Goal: Task Accomplishment & Management: Manage account settings

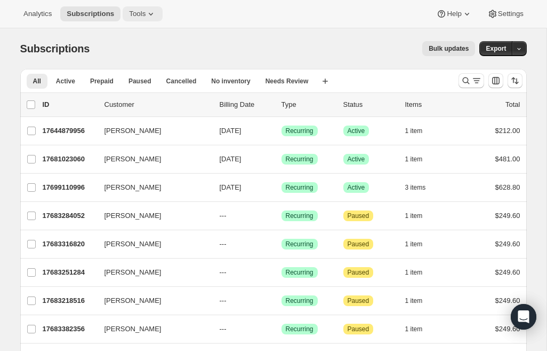
click at [141, 15] on span "Tools" at bounding box center [137, 14] width 17 height 9
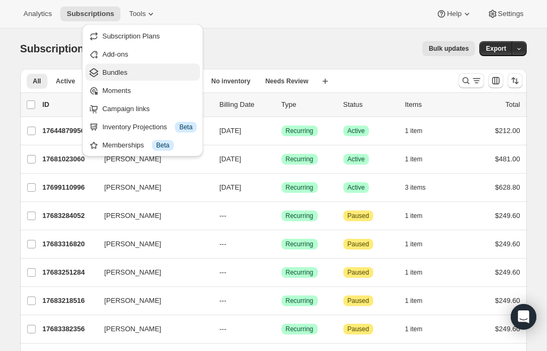
click at [121, 71] on span "Bundles" at bounding box center [114, 72] width 25 height 8
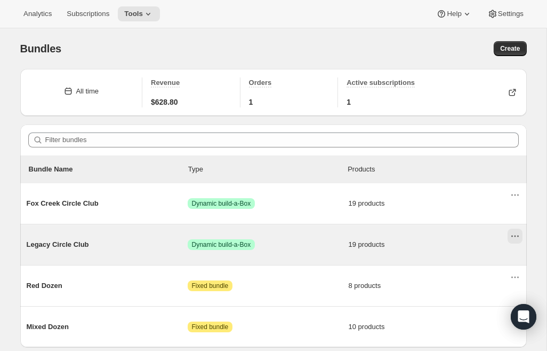
click at [515, 236] on icon "Actions for Legacy Circle Club" at bounding box center [515, 236] width 2 height 2
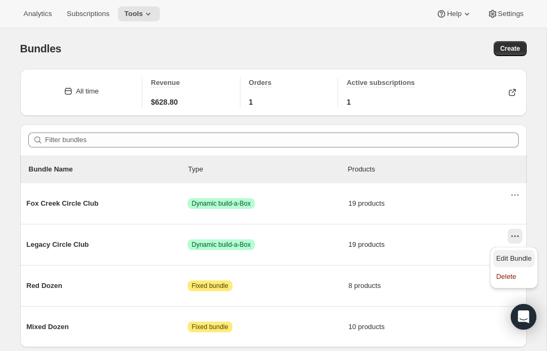
click at [512, 259] on span "Edit Bundle" at bounding box center [515, 258] width 36 height 8
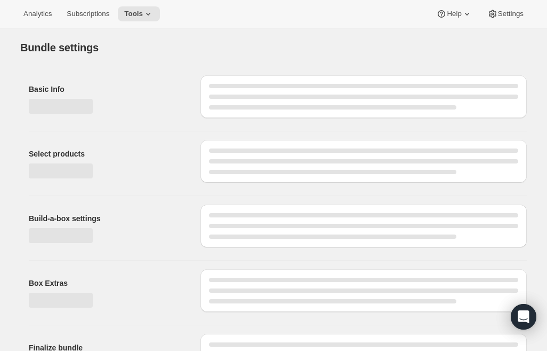
type input "Legacy Circle Club"
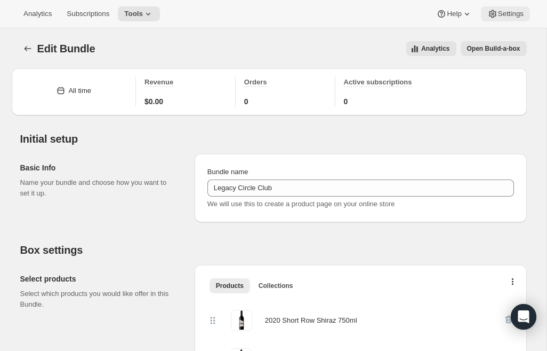
click at [504, 12] on span "Settings" at bounding box center [511, 14] width 26 height 9
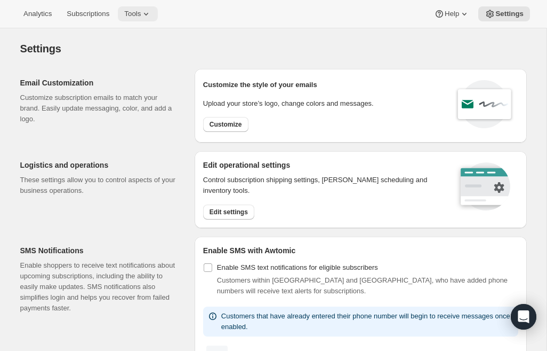
click at [151, 18] on icon at bounding box center [146, 14] width 11 height 11
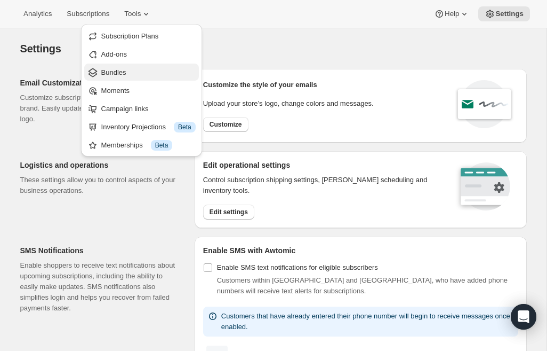
click at [139, 76] on span "Bundles" at bounding box center [148, 72] width 94 height 11
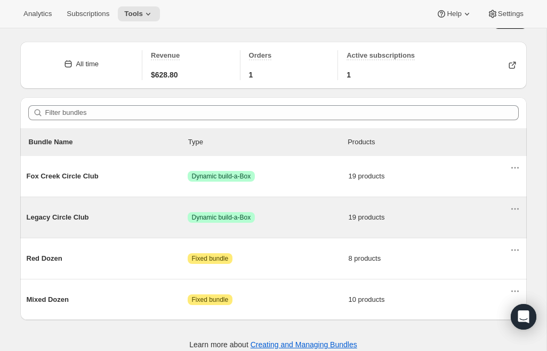
scroll to position [38, 0]
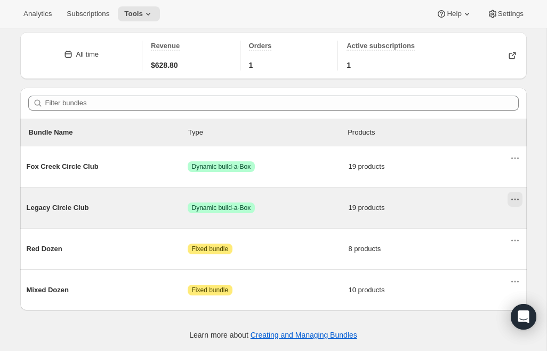
click at [515, 203] on icon "Actions for Legacy Circle Club" at bounding box center [515, 199] width 11 height 11
click at [53, 204] on span "Legacy Circle Club" at bounding box center [107, 207] width 161 height 11
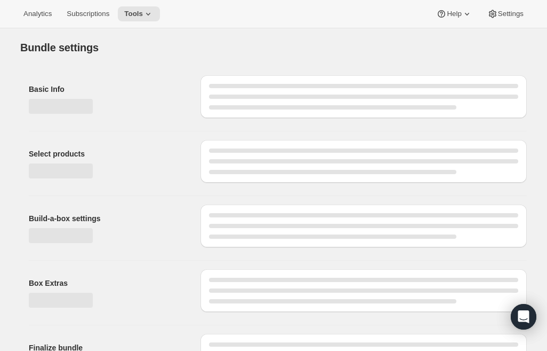
type input "Legacy Circle Club"
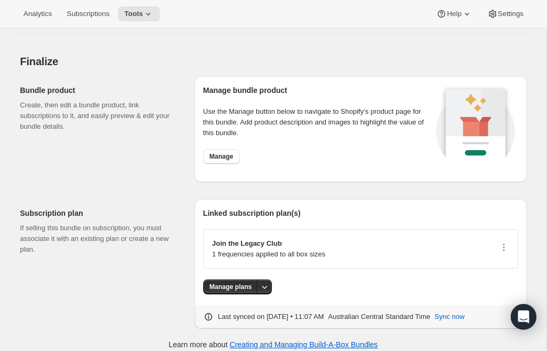
scroll to position [1513, 0]
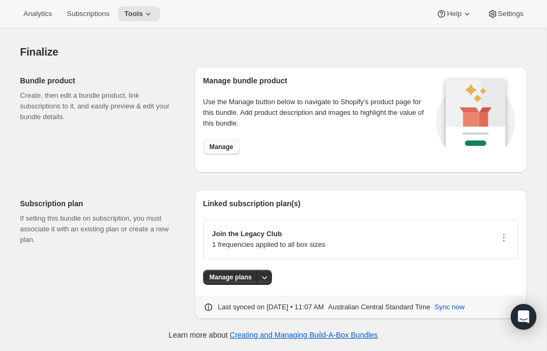
click at [223, 148] on span "Manage" at bounding box center [222, 146] width 24 height 9
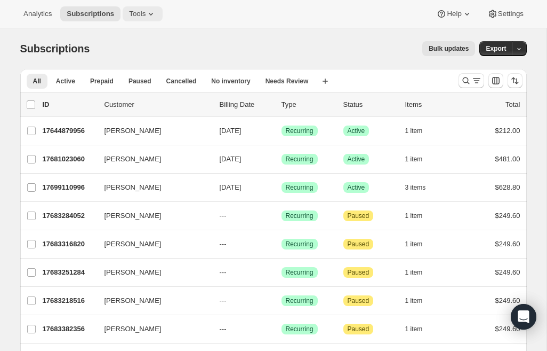
click at [143, 17] on span "Tools" at bounding box center [137, 14] width 17 height 9
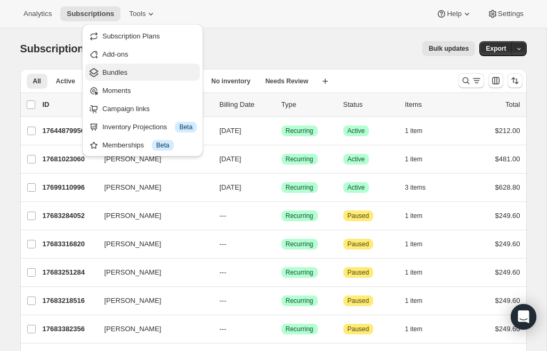
click at [131, 71] on span "Bundles" at bounding box center [149, 72] width 94 height 11
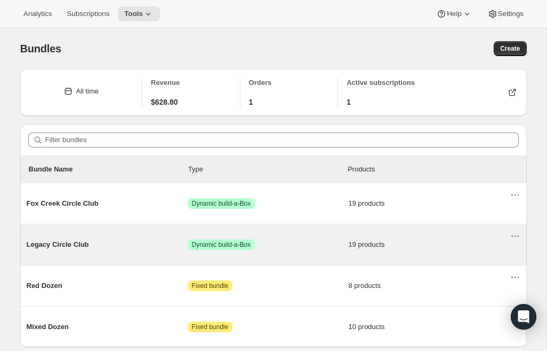
click at [54, 243] on span "Legacy Circle Club" at bounding box center [107, 244] width 161 height 11
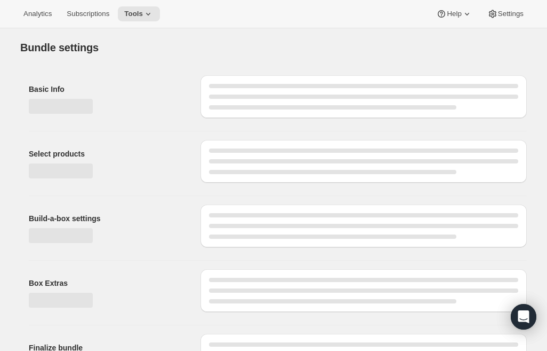
type input "Legacy Circle Club"
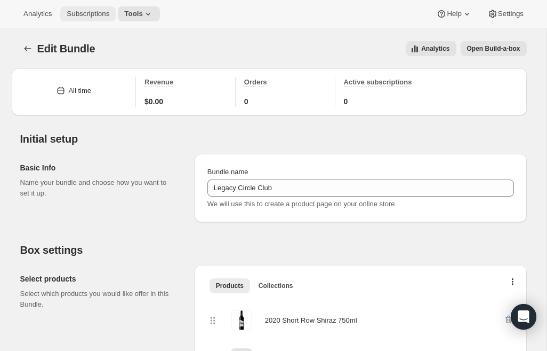
click at [93, 18] on button "Subscriptions" at bounding box center [87, 13] width 55 height 15
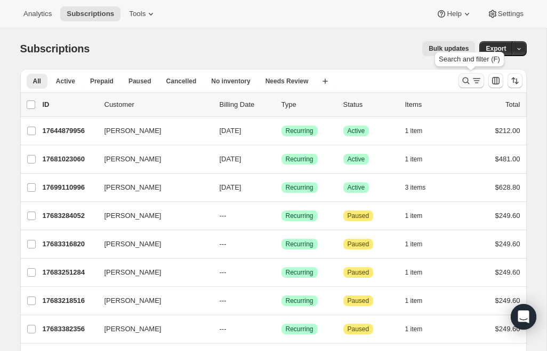
click at [474, 82] on icon "Search and filter results" at bounding box center [477, 80] width 11 height 11
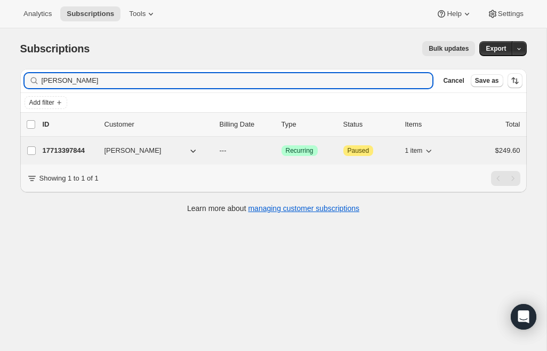
type input "[PERSON_NAME]"
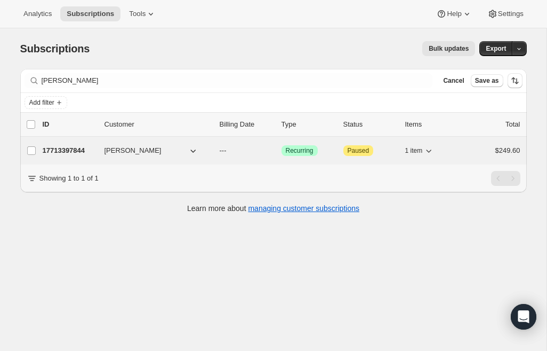
click at [132, 153] on span "[PERSON_NAME]" at bounding box center [133, 150] width 57 height 11
click at [71, 149] on p "17713397844" at bounding box center [69, 150] width 53 height 11
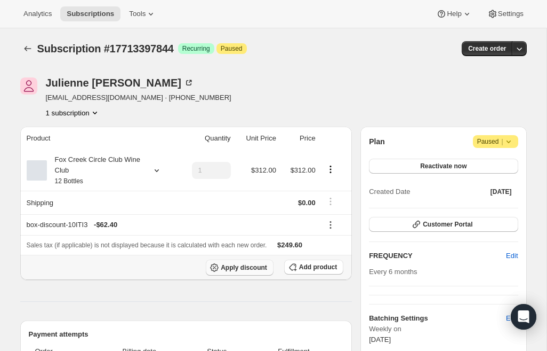
click at [248, 273] on button "Apply discount" at bounding box center [240, 267] width 68 height 16
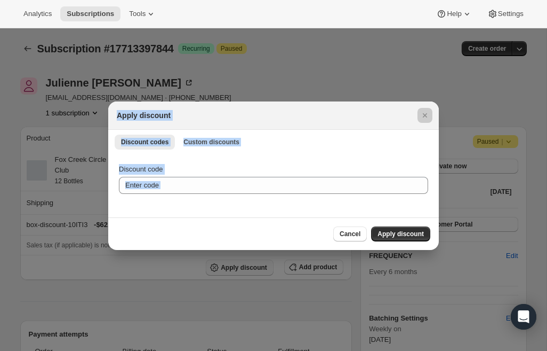
click at [248, 273] on div at bounding box center [273, 175] width 547 height 351
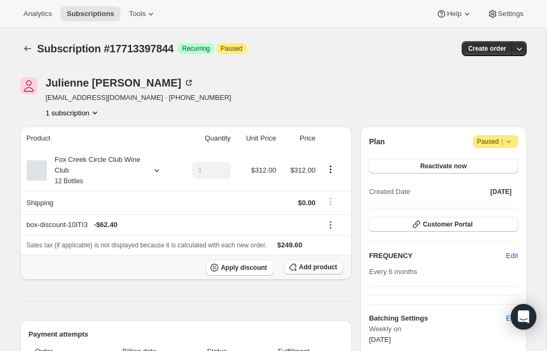
click at [313, 267] on span "Add product" at bounding box center [318, 267] width 38 height 9
click at [303, 84] on div "Julienne Leach julesleach@gmail.com · +61405348148 1 subscription" at bounding box center [197, 97] width 355 height 41
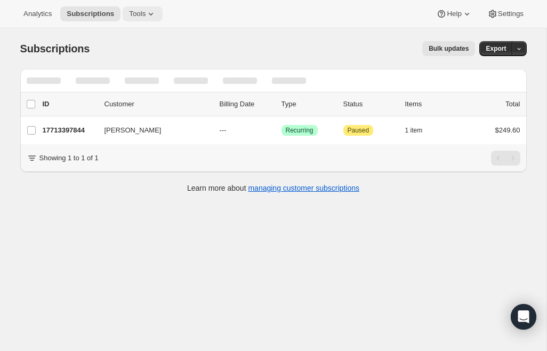
click at [155, 18] on icon at bounding box center [151, 14] width 11 height 11
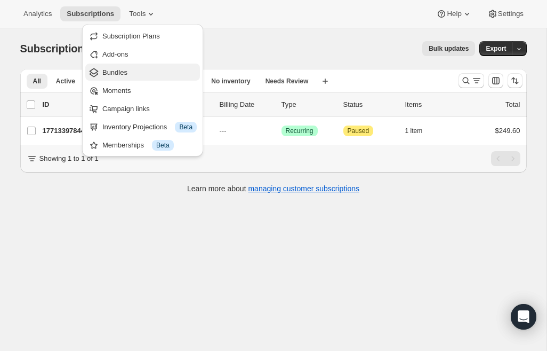
click at [132, 75] on span "Bundles" at bounding box center [149, 72] width 94 height 11
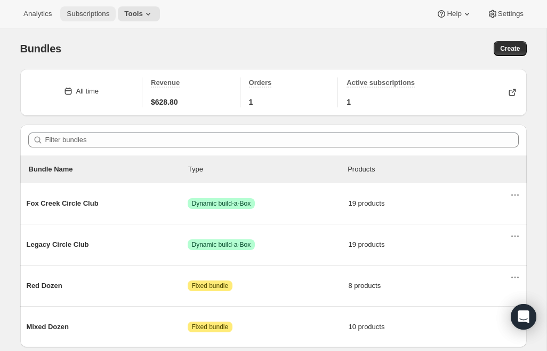
click at [101, 17] on span "Subscriptions" at bounding box center [88, 14] width 43 height 9
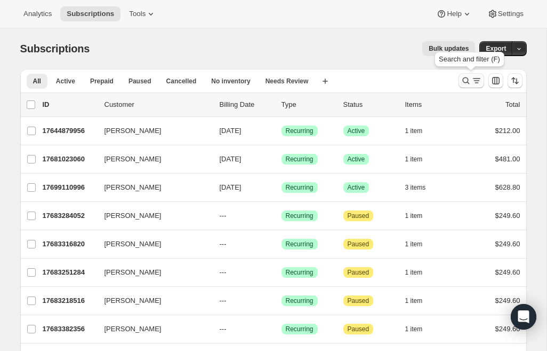
click at [474, 82] on icon "Search and filter results" at bounding box center [477, 80] width 11 height 11
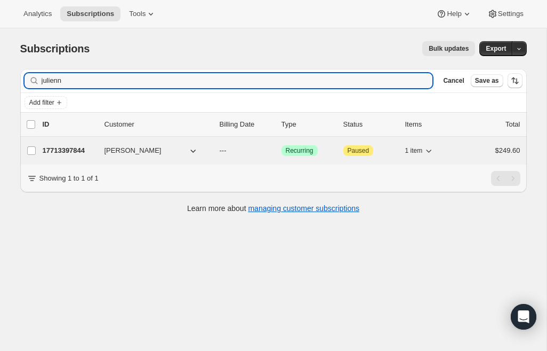
type input "julienn"
click at [114, 150] on span "[PERSON_NAME]" at bounding box center [133, 150] width 57 height 11
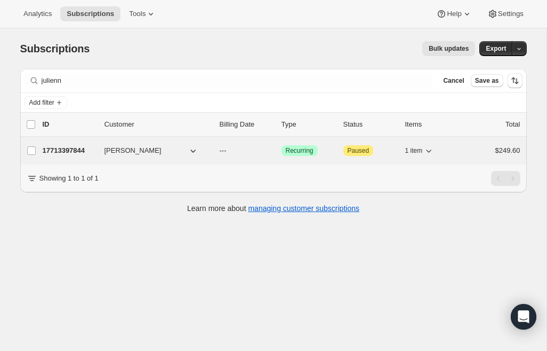
click at [55, 154] on p "17713397844" at bounding box center [69, 150] width 53 height 11
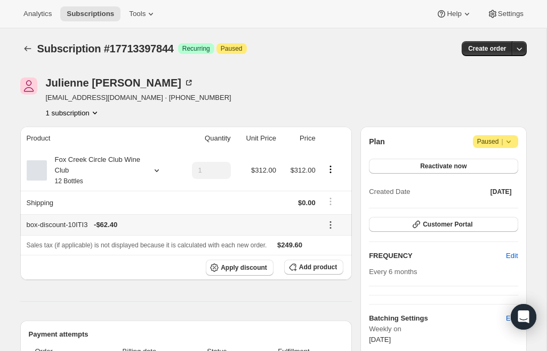
click at [330, 224] on icon at bounding box center [331, 225] width 2 height 2
click at [182, 313] on div "Product Quantity Unit Price Price Fox Creek Circle Club Wine Club 12 Bottles 1 …" at bounding box center [186, 309] width 332 height 367
click at [304, 269] on span "Add product" at bounding box center [318, 267] width 38 height 9
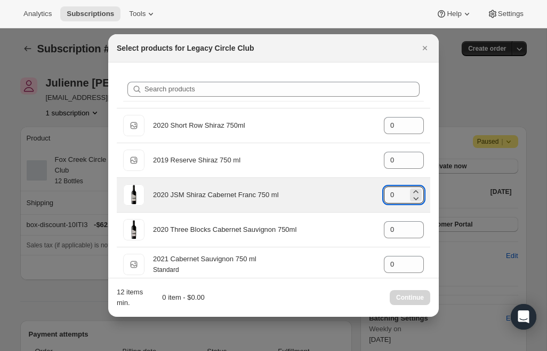
drag, startPoint x: 399, startPoint y: 201, endPoint x: 360, endPoint y: 199, distance: 38.5
click at [360, 199] on div "2020 JSM Shiraz Cabernet Franc 750 ml gid://shopify/ProductVariant/415949165364…" at bounding box center [273, 194] width 301 height 21
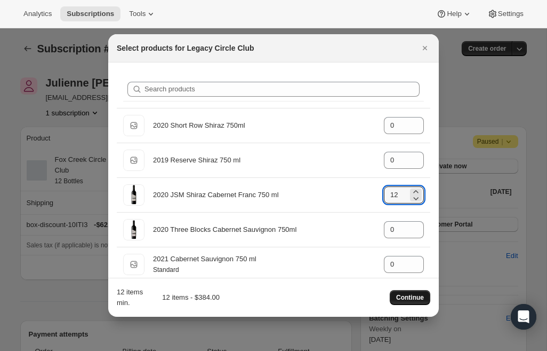
type input "12"
click at [415, 301] on button "Continue" at bounding box center [410, 297] width 41 height 15
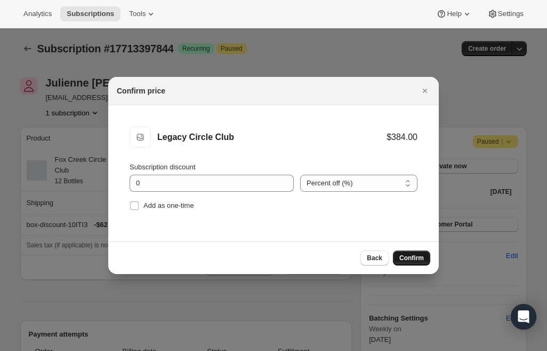
click at [415, 259] on span "Confirm" at bounding box center [412, 257] width 25 height 9
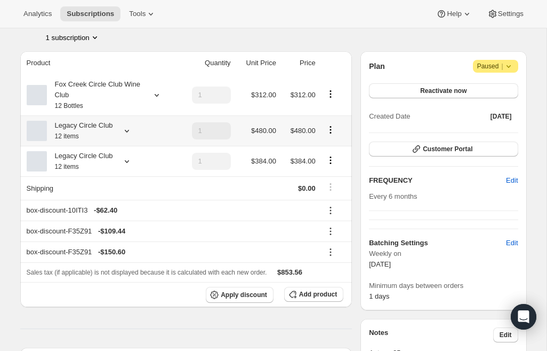
scroll to position [80, 0]
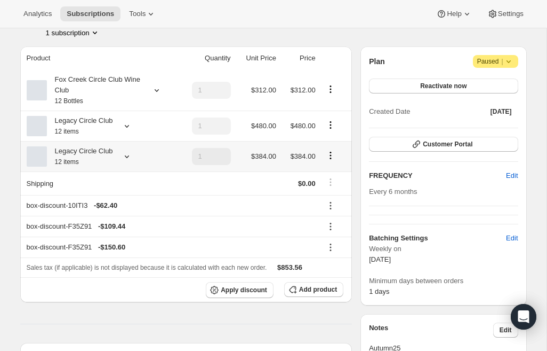
click at [328, 153] on icon "Product actions" at bounding box center [330, 155] width 11 height 11
click at [330, 194] on span "Remove" at bounding box center [331, 194] width 26 height 8
type input "1"
click at [97, 157] on div "Legacy Circle Club 12 items" at bounding box center [80, 156] width 66 height 21
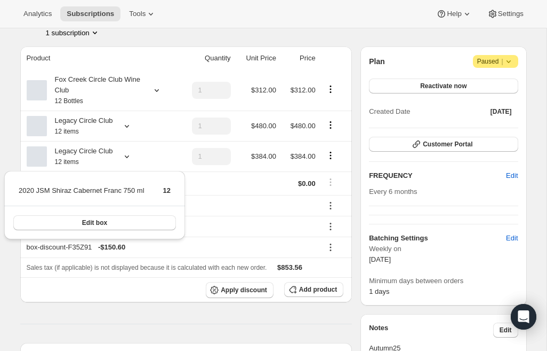
click at [235, 19] on div "Analytics Subscriptions Tools Help Settings" at bounding box center [273, 14] width 547 height 28
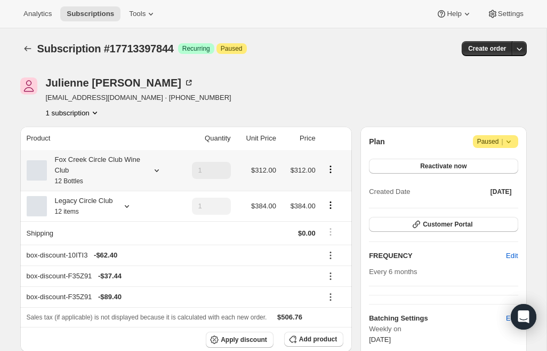
click at [155, 172] on icon at bounding box center [157, 170] width 11 height 11
click at [332, 173] on icon "Product actions" at bounding box center [330, 169] width 11 height 11
click at [328, 213] on span "Remove" at bounding box center [331, 208] width 26 height 11
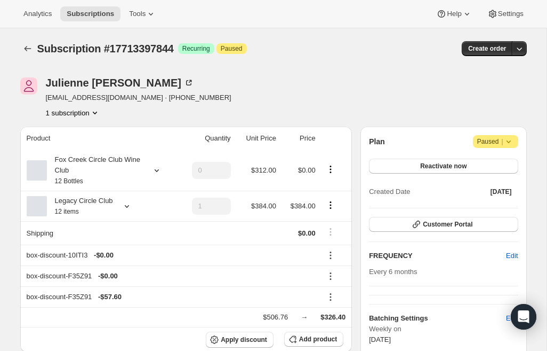
click at [315, 104] on div "Julienne Leach julesleach@gmail.com · +61405348148 1 subscription" at bounding box center [197, 97] width 355 height 41
click at [204, 98] on div "Julienne Leach julesleach@gmail.com · +61405348148 1 subscription" at bounding box center [197, 97] width 355 height 41
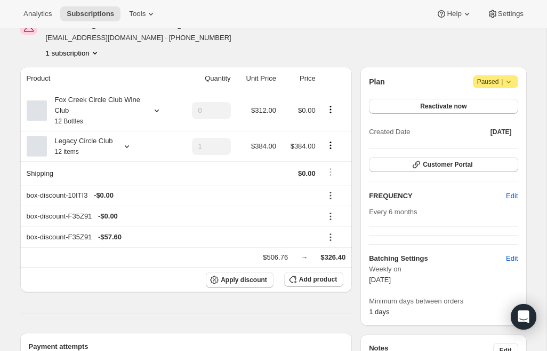
scroll to position [63, 0]
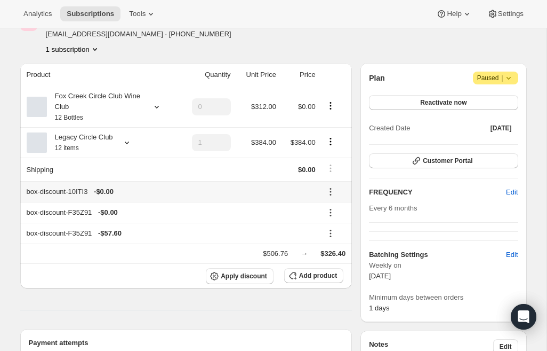
click at [331, 194] on icon at bounding box center [331, 195] width 2 height 2
click at [331, 237] on button "Remove" at bounding box center [334, 229] width 32 height 17
type input "1"
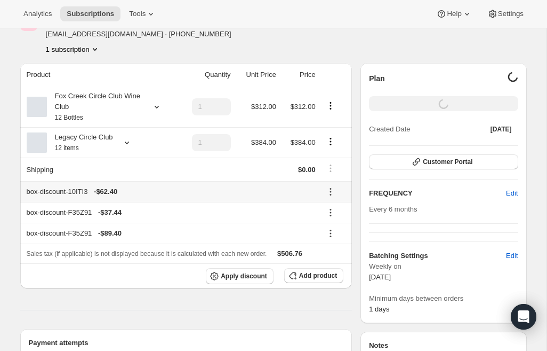
click at [327, 190] on icon at bounding box center [330, 191] width 11 height 11
click at [356, 198] on div "Edit Remove" at bounding box center [334, 223] width 47 height 53
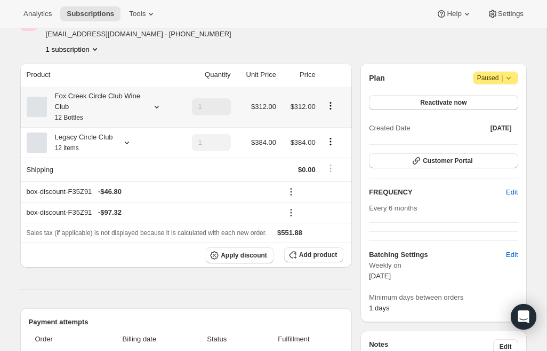
click at [332, 105] on icon "Product actions" at bounding box center [330, 105] width 11 height 11
click at [332, 155] on div "Edit box Remove" at bounding box center [331, 135] width 38 height 42
click at [332, 151] on button "Remove" at bounding box center [331, 144] width 32 height 17
click at [283, 188] on button at bounding box center [291, 192] width 17 height 12
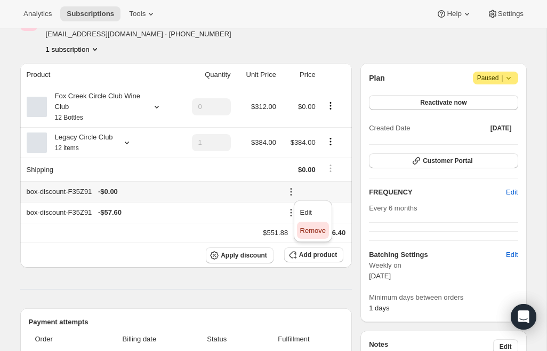
click at [306, 226] on span "Remove" at bounding box center [313, 230] width 26 height 11
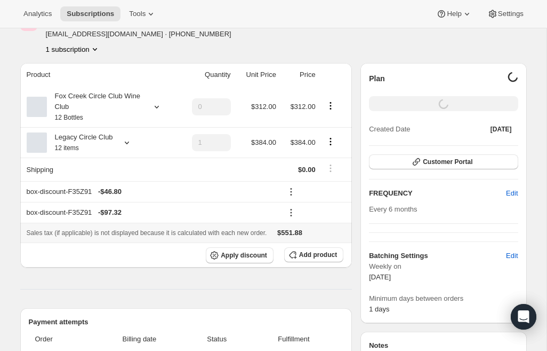
type input "1"
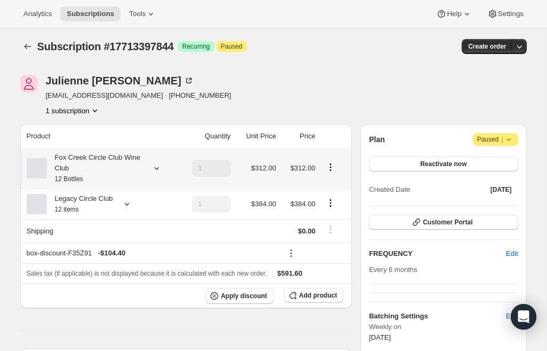
scroll to position [0, 0]
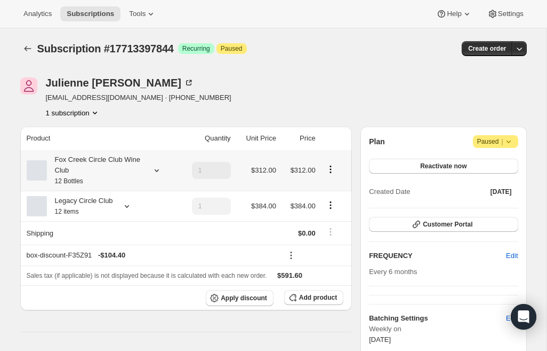
click at [330, 170] on icon "Product actions" at bounding box center [330, 169] width 11 height 11
click at [327, 216] on div "Edit box Remove" at bounding box center [331, 199] width 38 height 42
click at [328, 210] on span "Remove" at bounding box center [331, 208] width 26 height 8
type input "0"
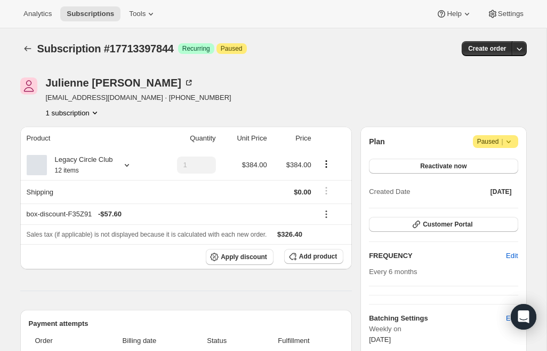
click at [351, 98] on div "Julienne Leach julesleach@gmail.com · +61405348148 1 subscription" at bounding box center [197, 97] width 355 height 41
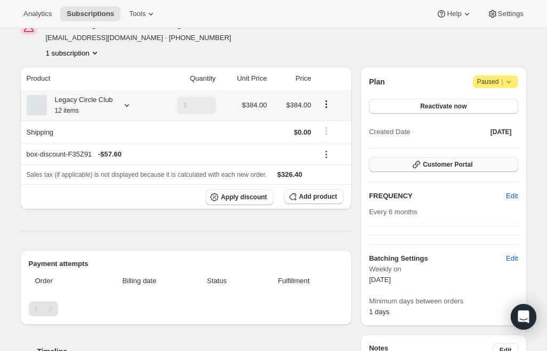
scroll to position [55, 0]
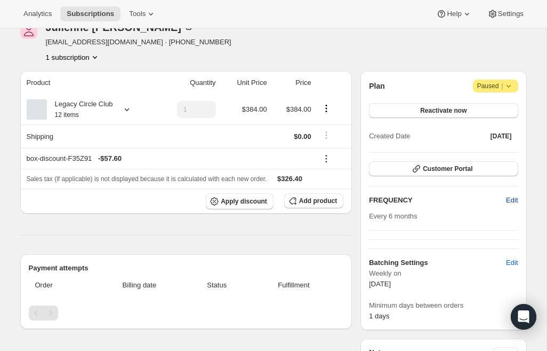
click at [512, 197] on span "Edit" at bounding box center [512, 200] width 12 height 11
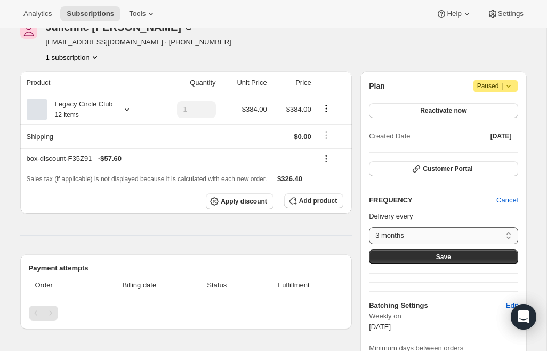
click at [424, 233] on select "3 months 4 months 6 months Custom..." at bounding box center [443, 235] width 149 height 17
select select "custom"
click at [369, 227] on select "3 months 4 months 6 months Custom..." at bounding box center [443, 235] width 149 height 17
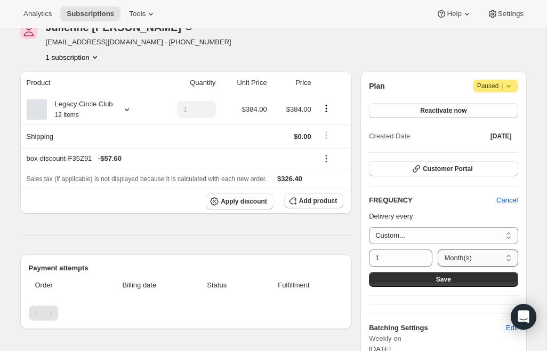
click at [464, 256] on select "Day(s) Week(s) Month(s) Year(s)" at bounding box center [478, 257] width 80 height 17
select select "YEAR"
click at [438, 249] on select "Day(s) Week(s) Month(s) Year(s)" at bounding box center [478, 257] width 80 height 17
click at [455, 281] on button "Save" at bounding box center [443, 279] width 149 height 15
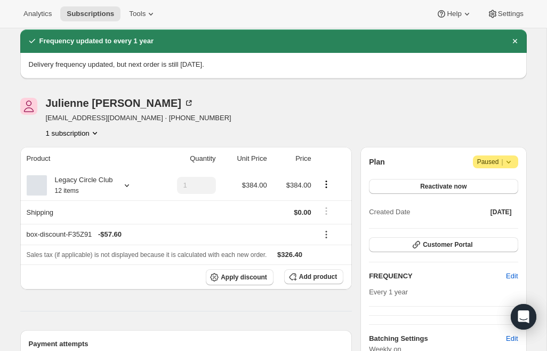
scroll to position [39, 0]
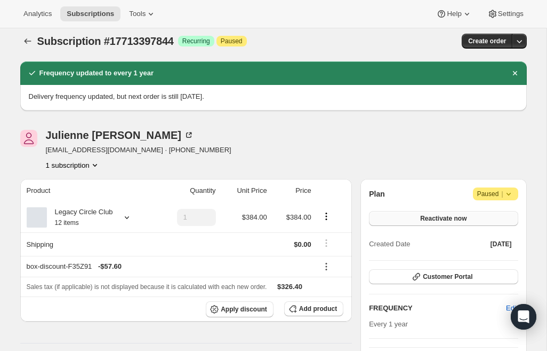
scroll to position [0, 0]
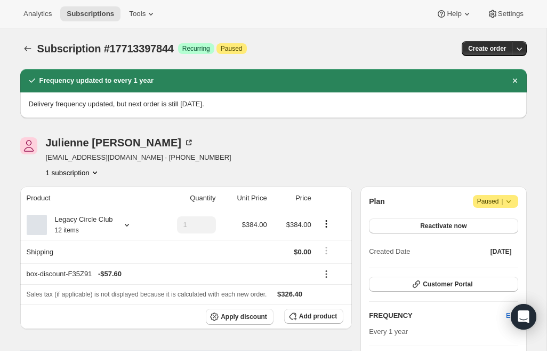
click at [512, 198] on icon at bounding box center [509, 201] width 11 height 11
click at [505, 166] on div "Julienne Leach julesleach@gmail.com · +61405348148 1 subscription" at bounding box center [273, 157] width 507 height 41
click at [440, 225] on span "Reactivate now" at bounding box center [443, 225] width 46 height 9
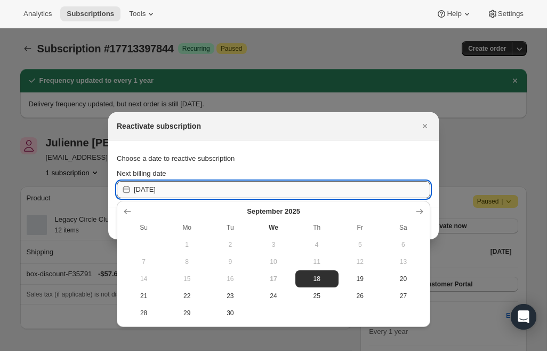
click at [229, 194] on input "2025-09-18" at bounding box center [282, 189] width 297 height 17
click at [150, 191] on input "2025-09-18" at bounding box center [282, 189] width 297 height 17
type input "2025-09-18"
click at [144, 192] on input "2025-09-18" at bounding box center [282, 189] width 297 height 17
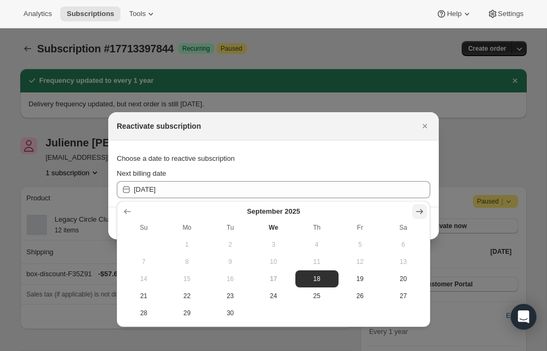
click at [427, 214] on button "Show next month, October 2025" at bounding box center [419, 211] width 15 height 15
click at [426, 214] on button "Show next month, November 2025" at bounding box center [419, 211] width 15 height 15
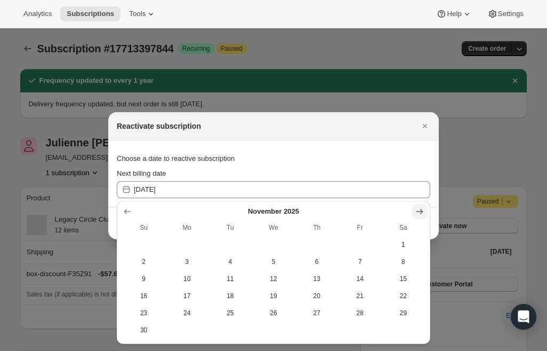
click at [426, 214] on button "Show next month, December 2025" at bounding box center [419, 211] width 15 height 15
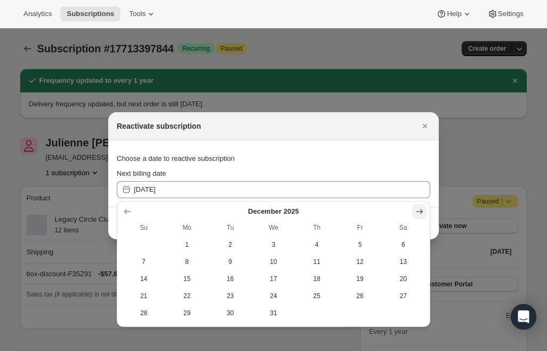
click at [426, 214] on button "Show next month, January 2026" at bounding box center [419, 211] width 15 height 15
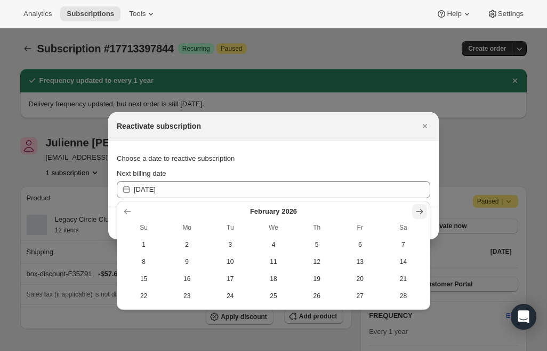
click at [426, 214] on button "Show next month, March 2026" at bounding box center [419, 211] width 15 height 15
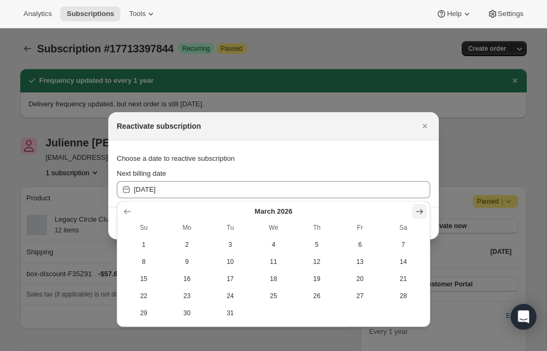
click at [426, 214] on button "Show next month, April 2026" at bounding box center [419, 211] width 15 height 15
click at [426, 214] on button "Show next month, May 2026" at bounding box center [419, 211] width 15 height 15
click at [426, 214] on button "Show next month, July 2026" at bounding box center [419, 211] width 15 height 15
click at [426, 214] on button "Show next month, August 2026" at bounding box center [419, 211] width 15 height 15
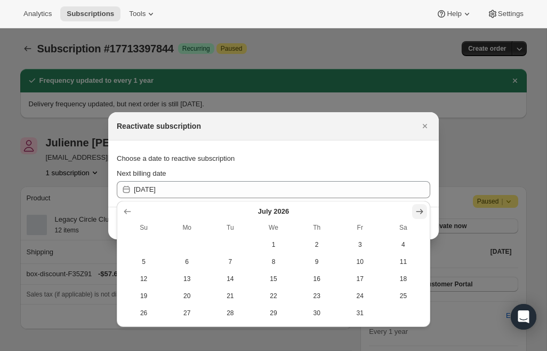
click at [426, 214] on button "Show next month, August 2026" at bounding box center [419, 211] width 15 height 15
click at [426, 214] on button "Show next month, October 2026" at bounding box center [419, 211] width 15 height 15
click at [426, 214] on button "Show next month, November 2026" at bounding box center [419, 211] width 15 height 15
click at [426, 214] on button "Show next month, December 2026" at bounding box center [419, 211] width 15 height 15
click at [428, 131] on icon "Close" at bounding box center [425, 126] width 11 height 11
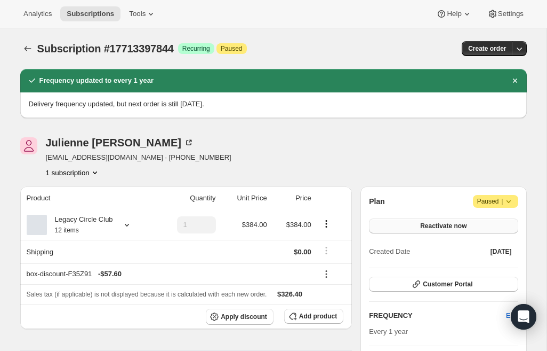
click at [436, 227] on span "Reactivate now" at bounding box center [443, 225] width 46 height 9
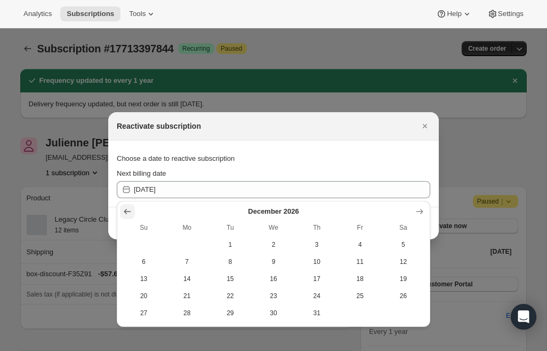
click at [122, 213] on icon "Show previous month, November 2026" at bounding box center [127, 211] width 11 height 11
click at [122, 213] on icon "Show previous month, October 2026" at bounding box center [127, 211] width 11 height 11
click at [122, 212] on icon "Show previous month, September 2026" at bounding box center [127, 211] width 11 height 11
click at [122, 212] on icon "Show previous month, August 2026" at bounding box center [127, 211] width 11 height 11
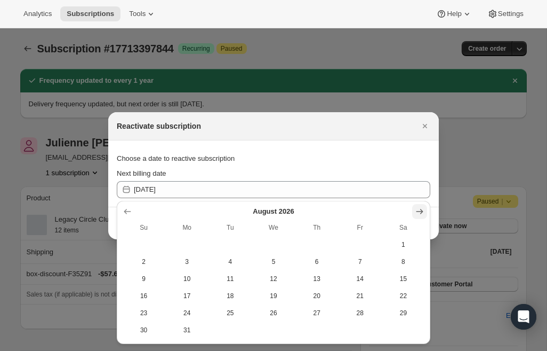
click at [426, 214] on button "Show next month, September 2026" at bounding box center [419, 211] width 15 height 15
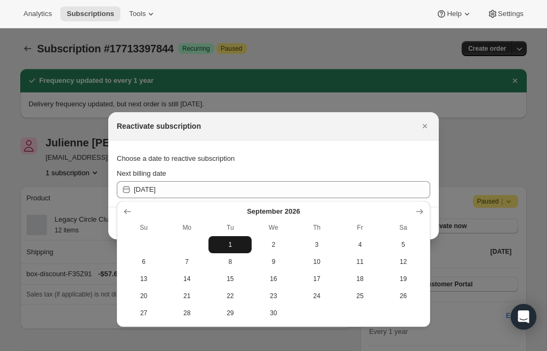
click at [241, 243] on span "1" at bounding box center [230, 244] width 35 height 9
type input "2026-08-31"
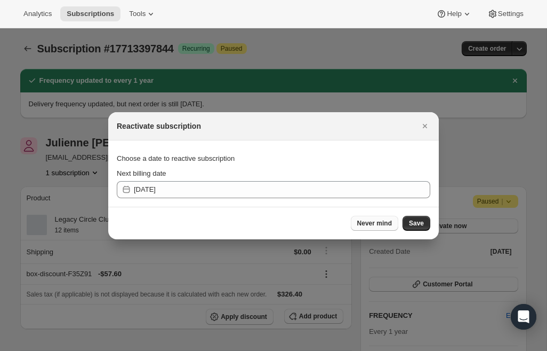
click at [375, 221] on span "Never mind" at bounding box center [374, 223] width 35 height 9
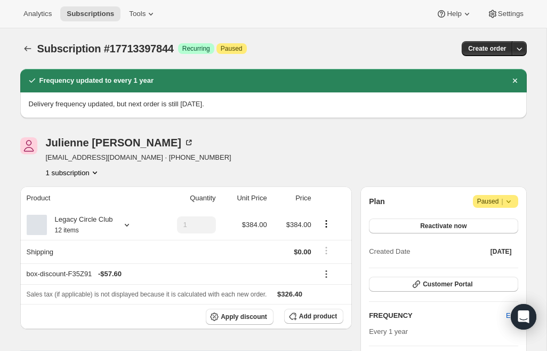
click at [383, 146] on div at bounding box center [381, 157] width 13 height 41
